Goal: Transaction & Acquisition: Download file/media

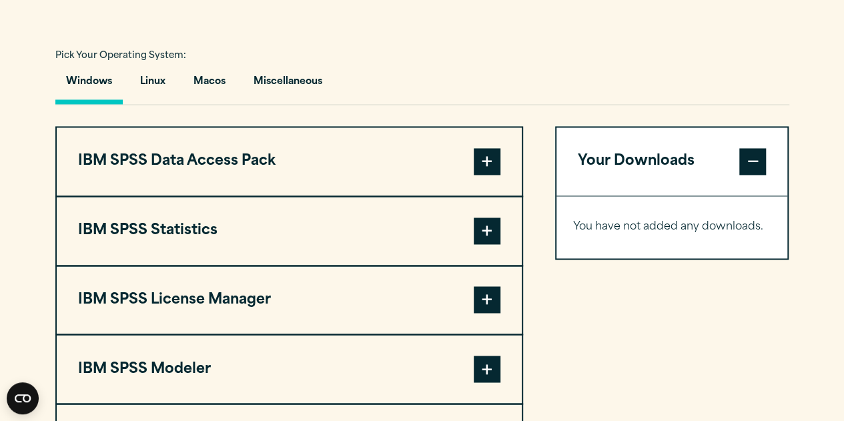
scroll to position [955, 0]
click at [482, 231] on span at bounding box center [487, 230] width 27 height 27
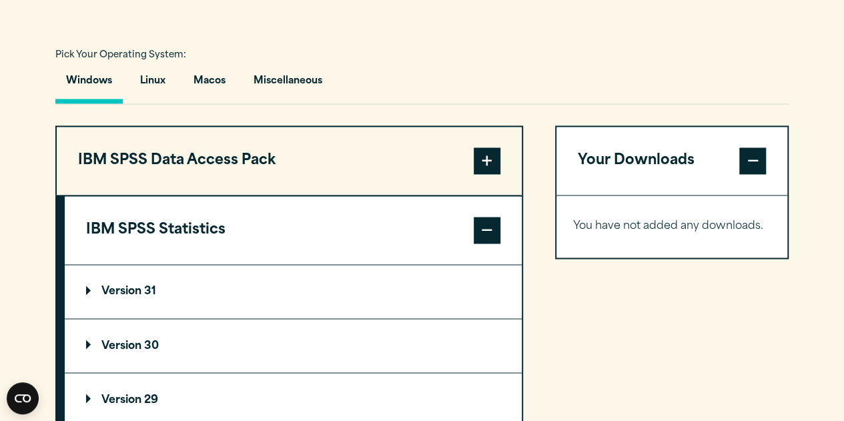
click at [117, 341] on p "Version 30" at bounding box center [122, 345] width 73 height 11
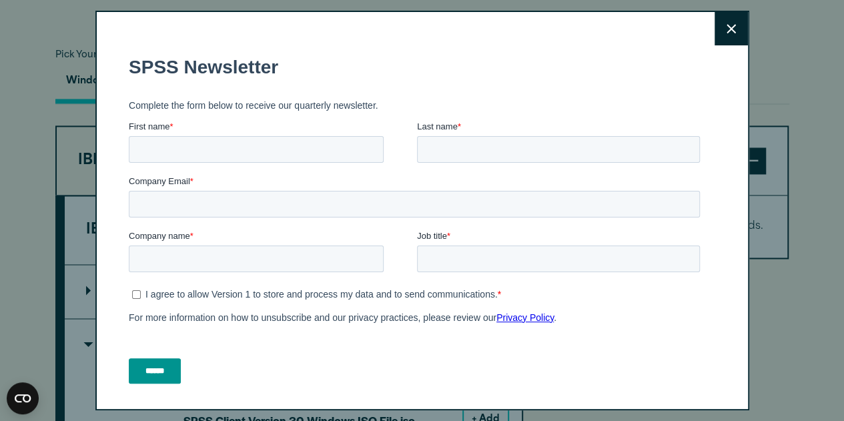
scroll to position [1055, 0]
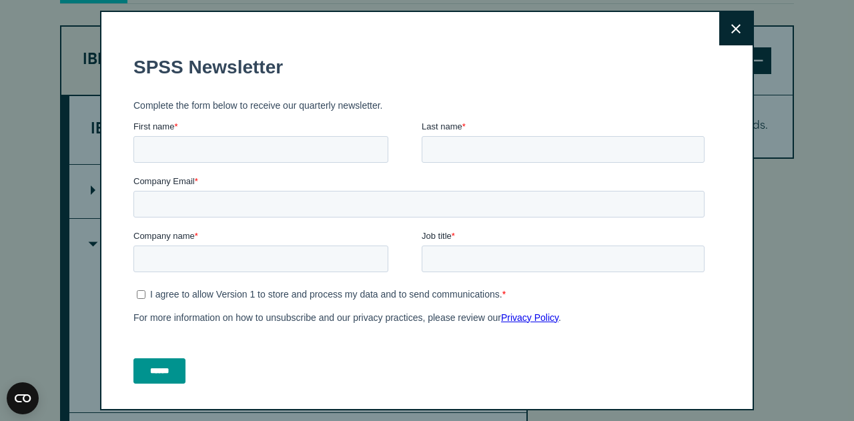
click at [719, 26] on button "Close" at bounding box center [735, 28] width 33 height 33
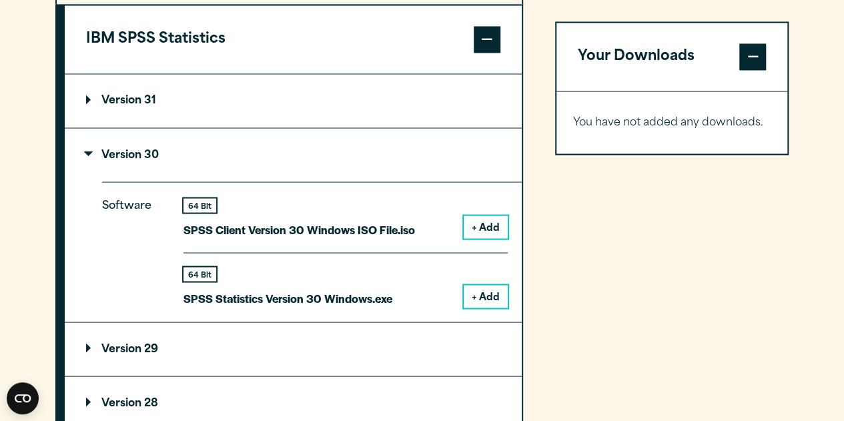
scroll to position [1145, 0]
click at [486, 294] on button "+ Add" at bounding box center [486, 296] width 44 height 23
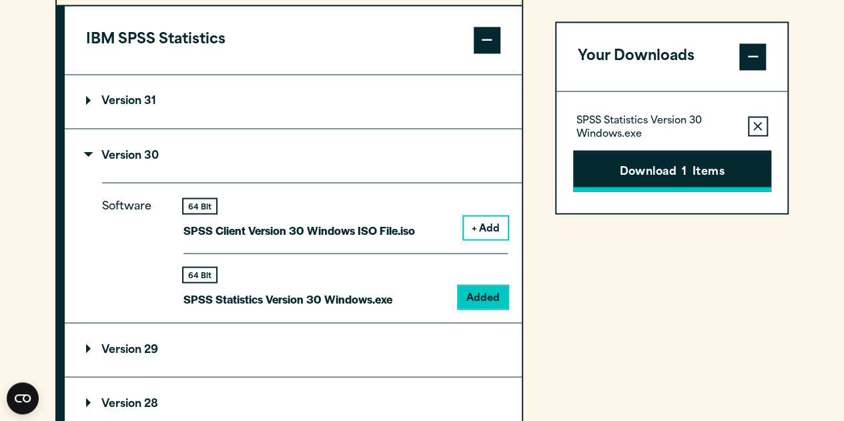
click at [670, 174] on button "Download 1 Items" at bounding box center [672, 170] width 198 height 41
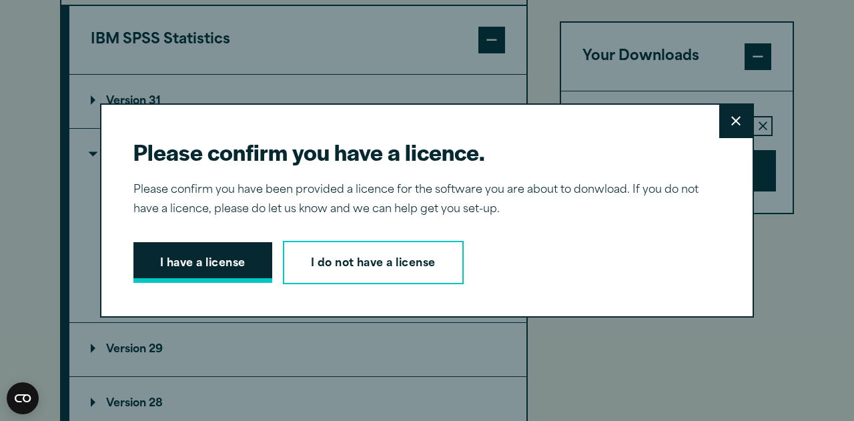
click at [203, 258] on button "I have a license" at bounding box center [202, 262] width 139 height 41
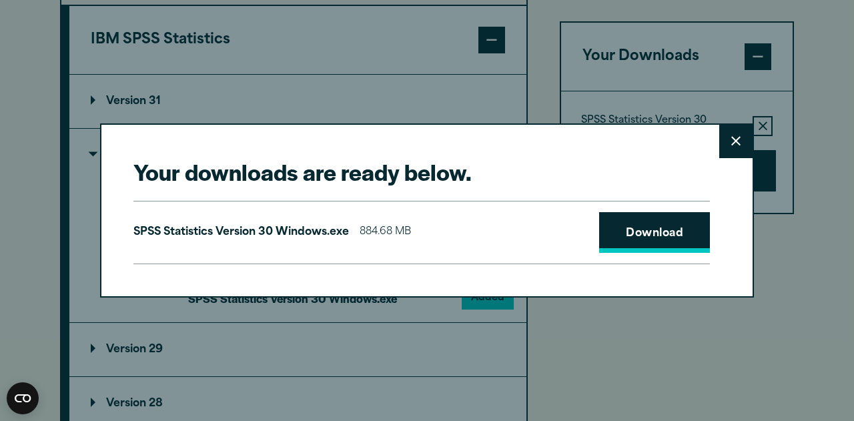
click at [644, 238] on link "Download" at bounding box center [654, 232] width 111 height 41
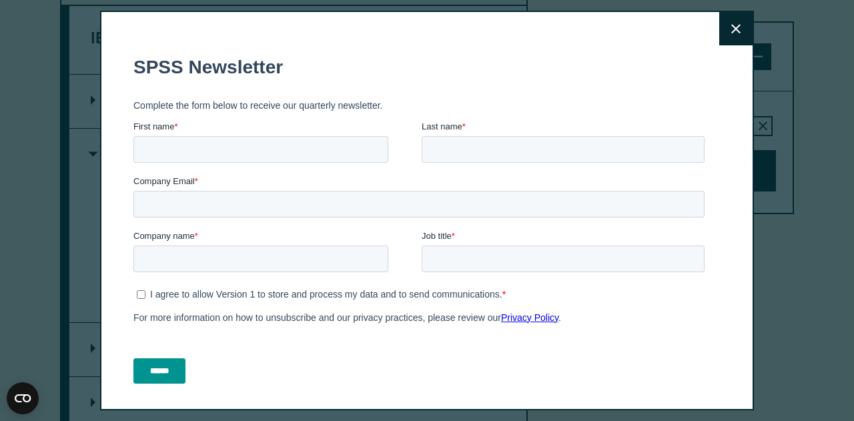
click at [721, 13] on button "Close" at bounding box center [735, 28] width 33 height 33
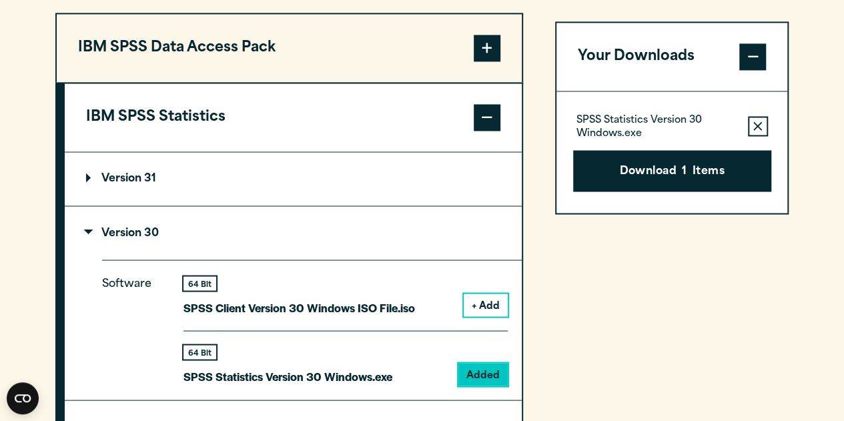
scroll to position [1082, 0]
